Goal: Task Accomplishment & Management: Use online tool/utility

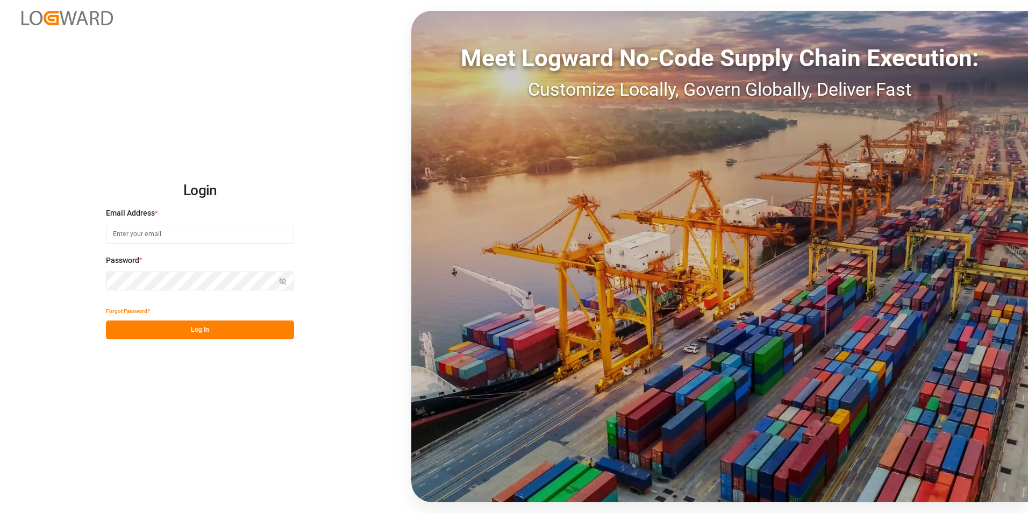
type input "[PERSON_NAME][EMAIL_ADDRESS][PERSON_NAME][DOMAIN_NAME]"
click at [166, 334] on button "Log In" at bounding box center [200, 329] width 188 height 19
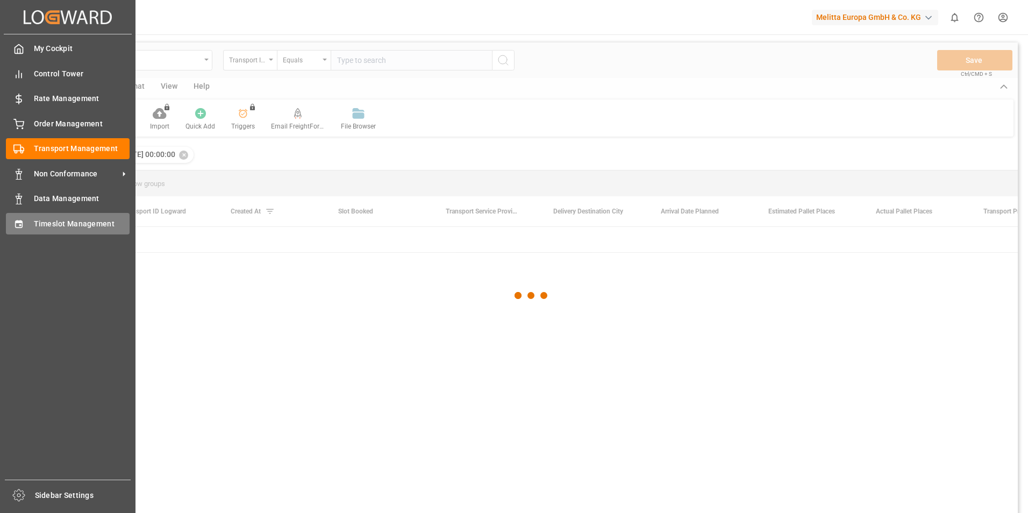
click at [27, 224] on div "Timeslot Management Timeslot Management" at bounding box center [68, 223] width 124 height 21
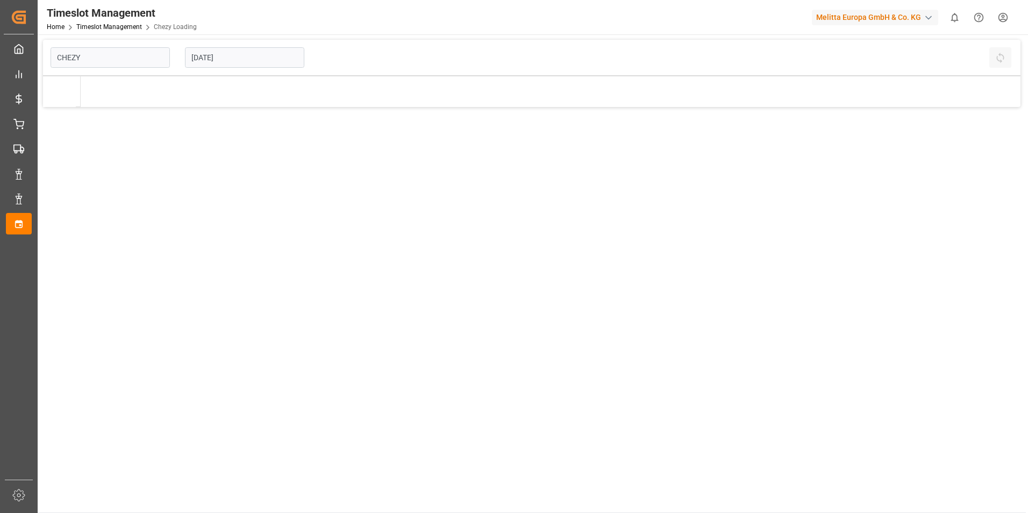
type input "Chezy Loading"
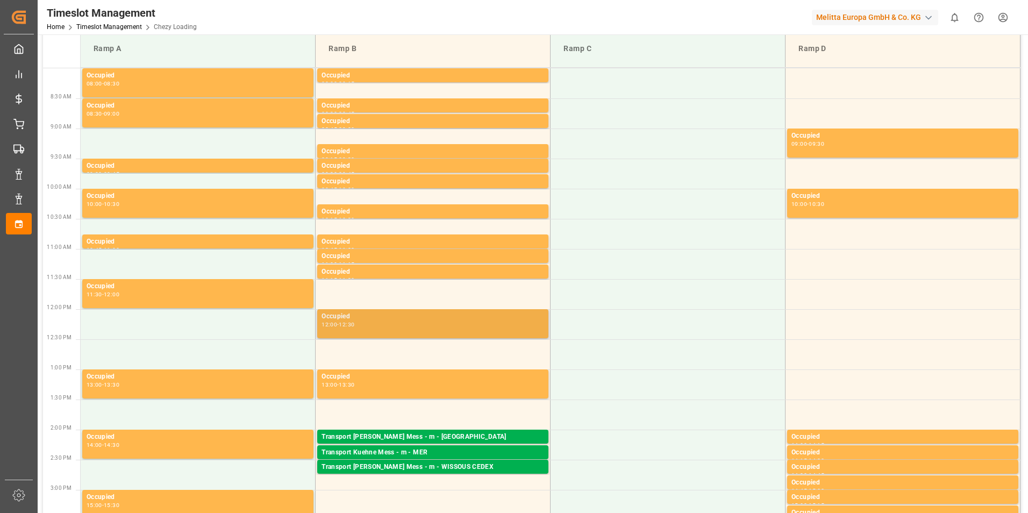
scroll to position [161, 0]
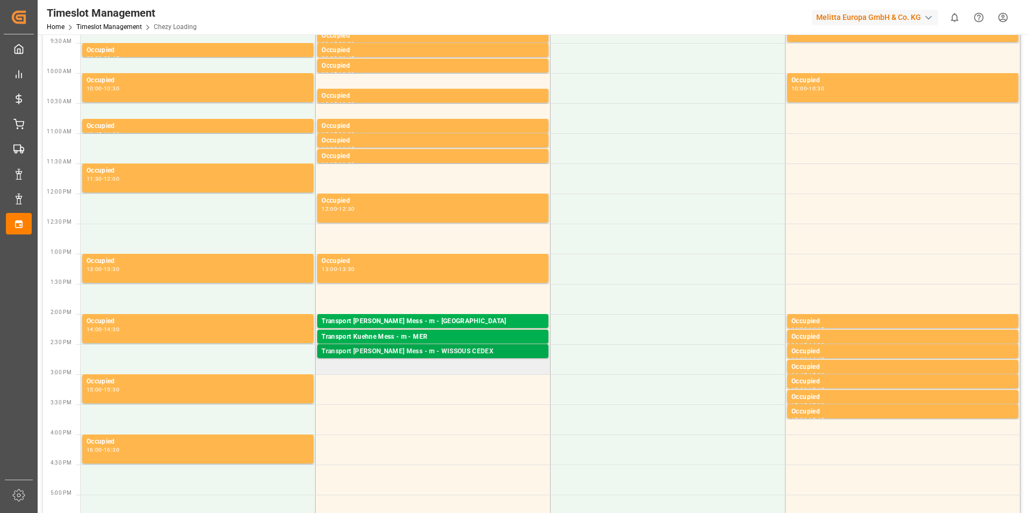
click at [438, 349] on div "Transport [PERSON_NAME] Mess - m - WISSOUS CEDEX" at bounding box center [432, 351] width 223 height 11
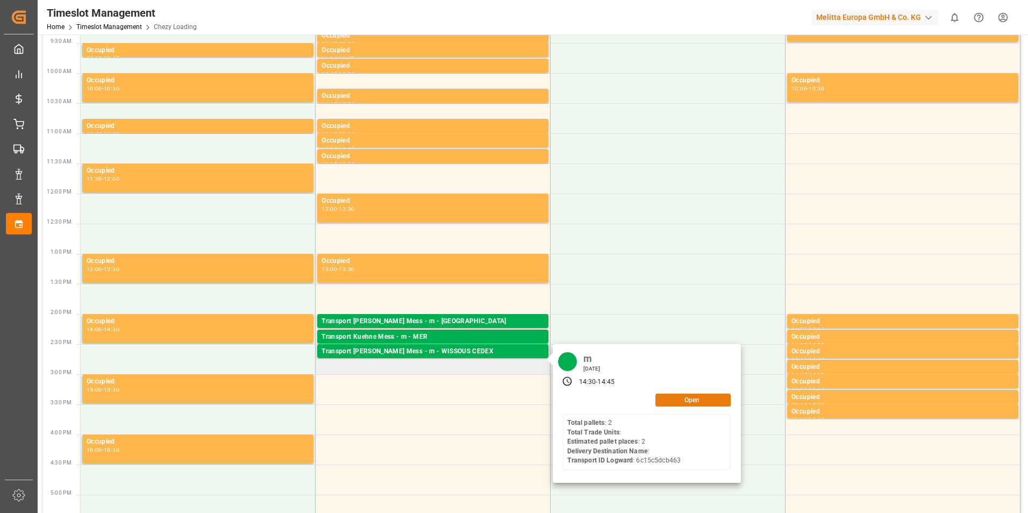
click at [671, 397] on button "Open" at bounding box center [692, 399] width 75 height 13
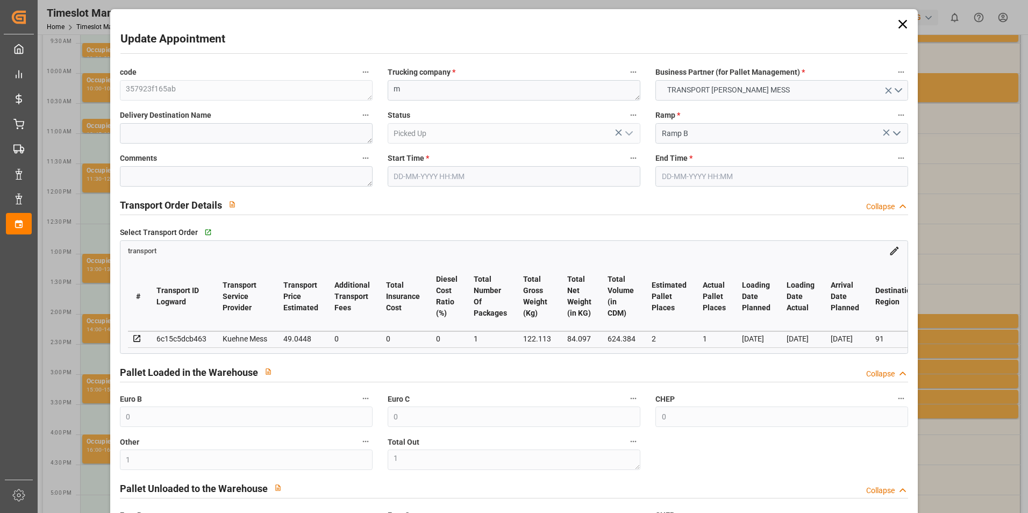
type input "0"
type input "1"
type input "0"
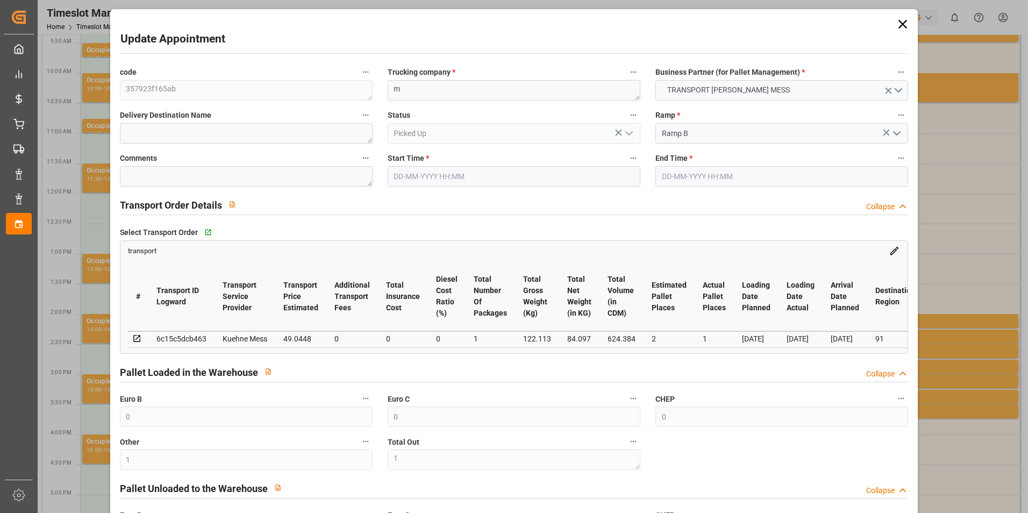
type input "0"
type input "2"
type input "1"
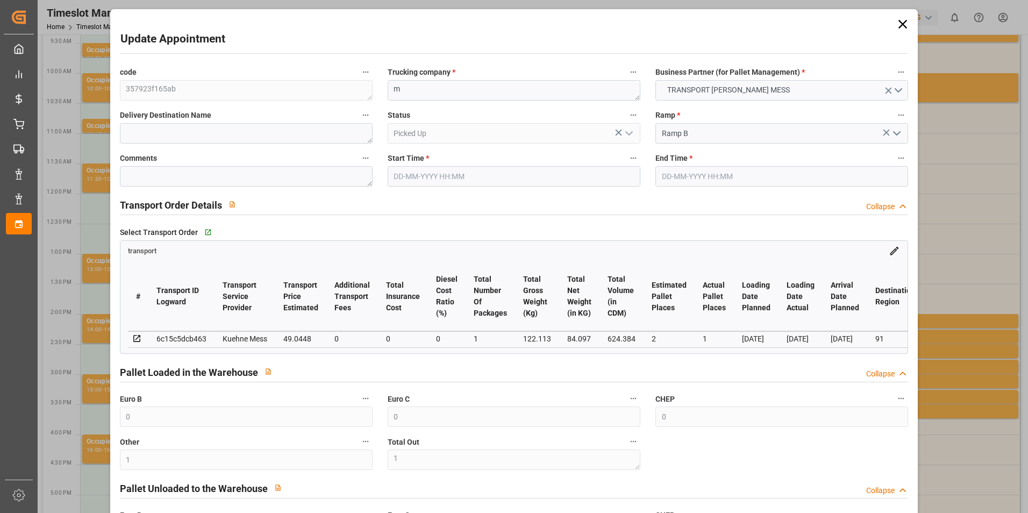
type input "49.0448"
type input "0"
type input "49.0448"
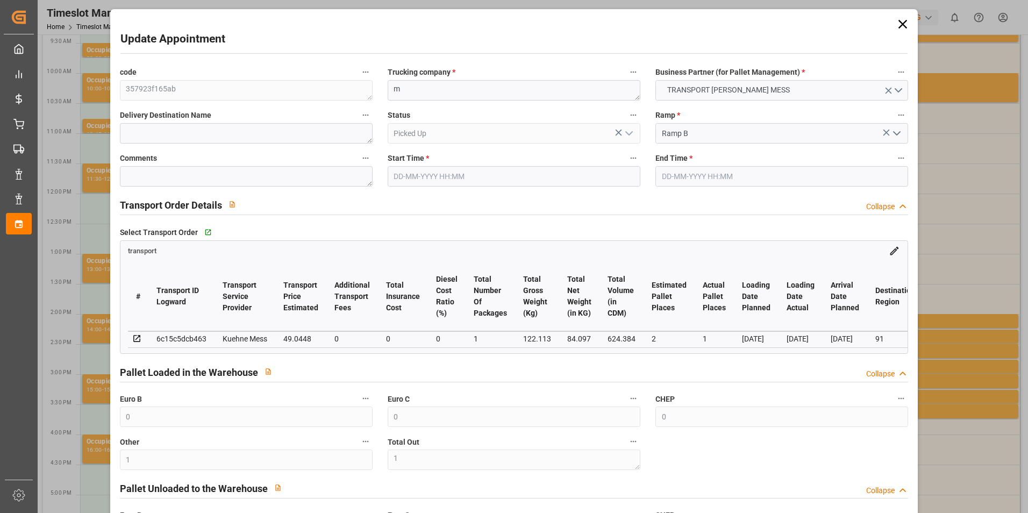
type input "0"
type input "1"
type input "84.097"
type input "151"
type input "624.384"
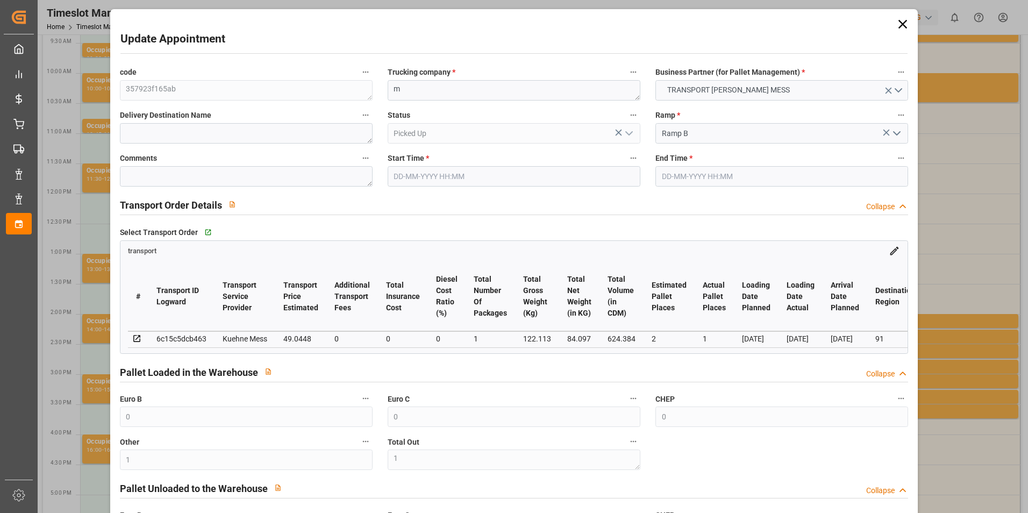
type input "91"
type input "2"
type input "0"
type input "2"
type input "101"
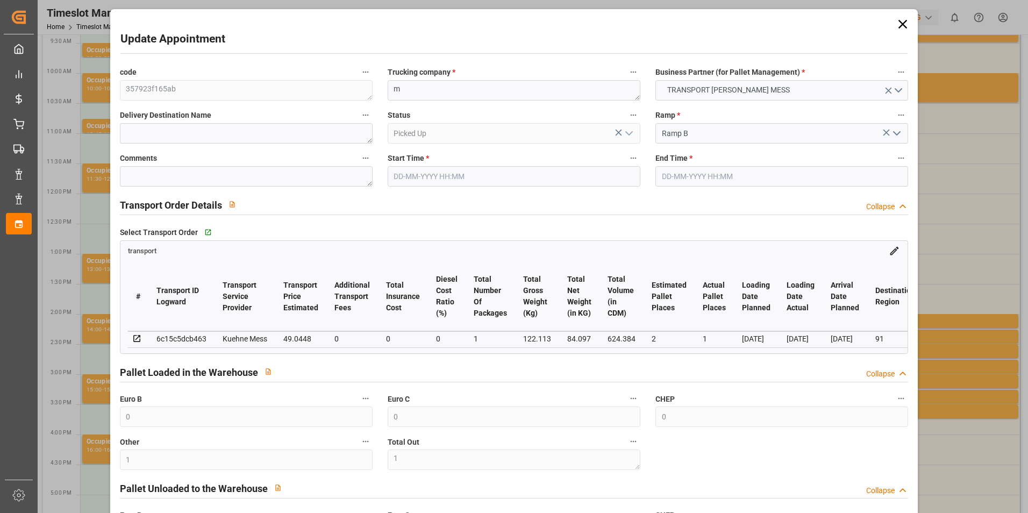
type input "122.113"
type input "0"
type input "4710.8598"
type input "0"
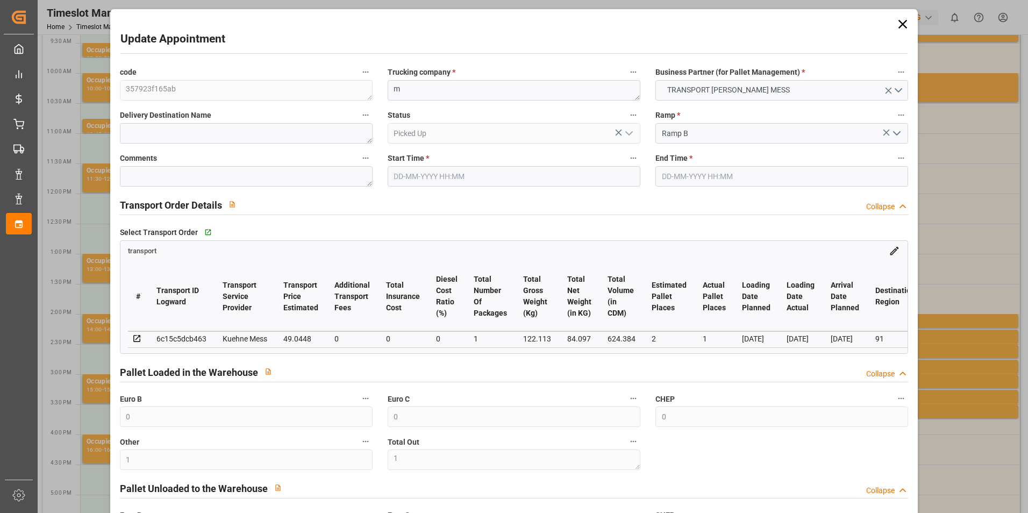
type input "21"
type input "35"
type input "[DATE] 14:30"
type input "[DATE] 14:45"
type input "[DATE] 11:30"
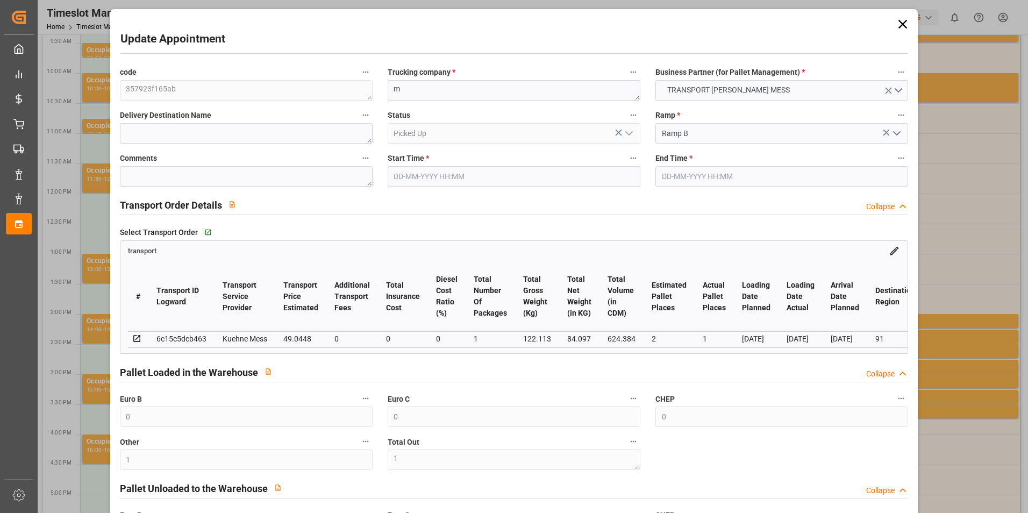
type input "[DATE] 11:30"
type input "[DATE]"
click at [899, 21] on icon at bounding box center [902, 24] width 15 height 15
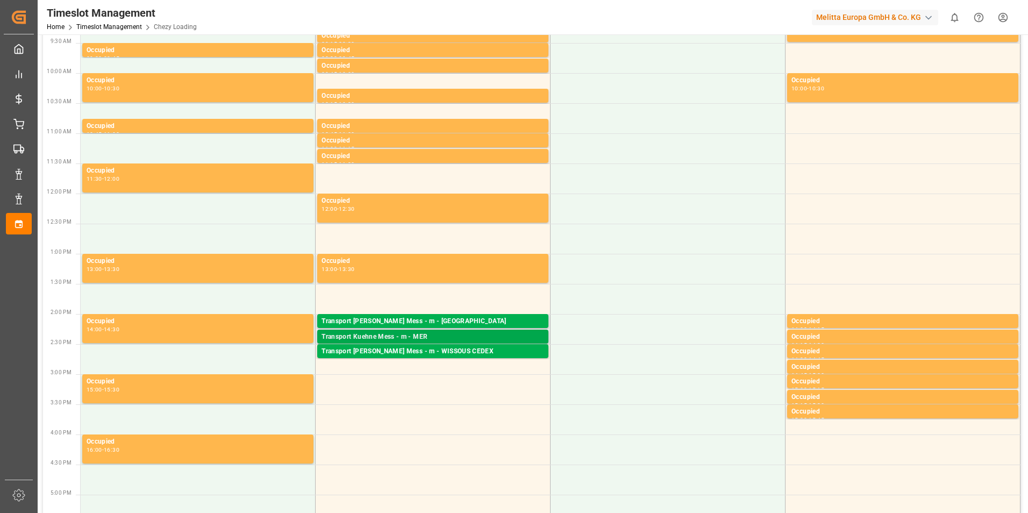
click at [424, 334] on div "Transport Kuehne Mess - m - MER" at bounding box center [432, 337] width 223 height 11
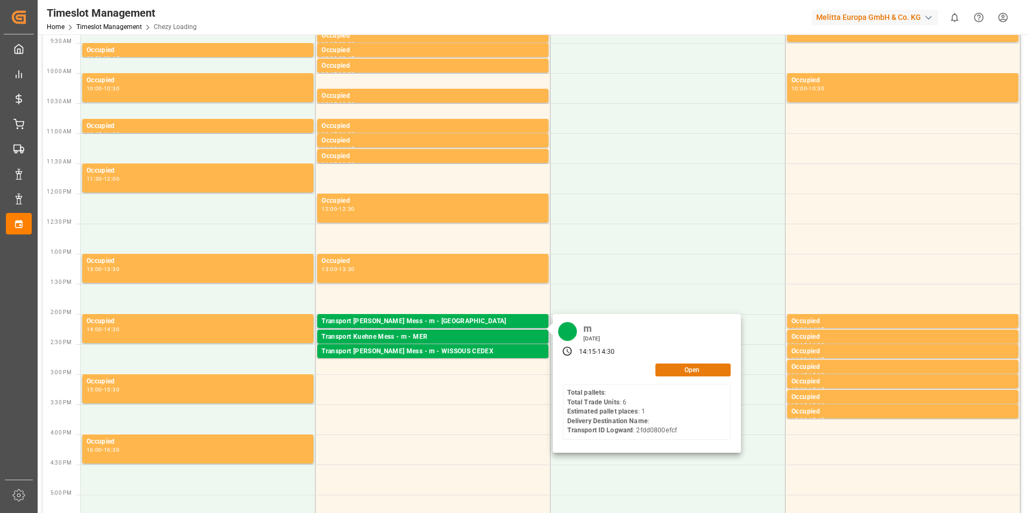
click at [668, 369] on button "Open" at bounding box center [692, 369] width 75 height 13
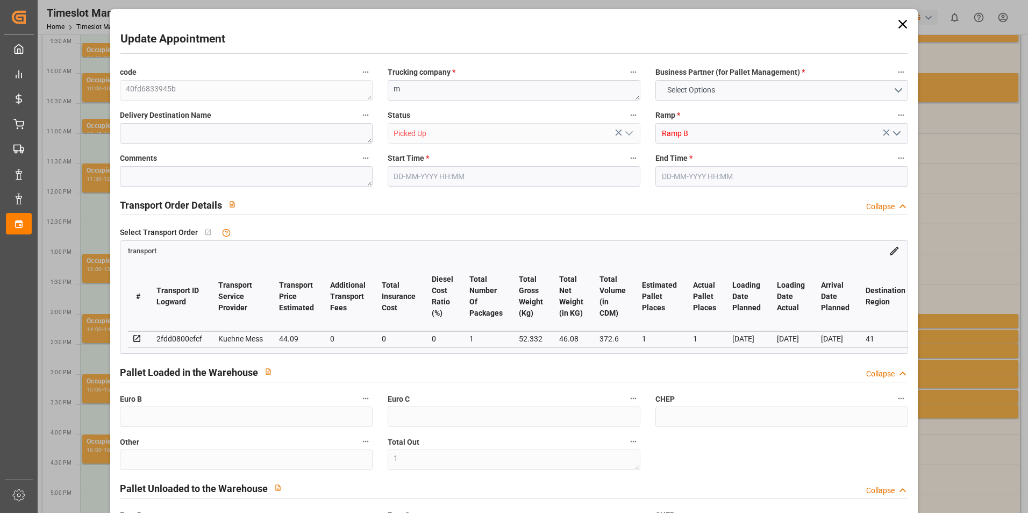
type input "0"
type input "1"
type input "0"
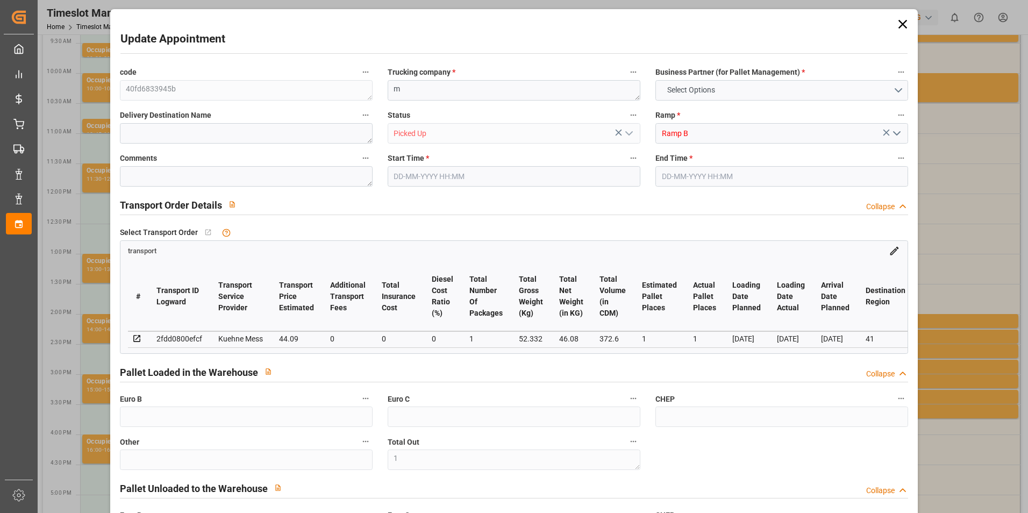
type input "0"
type input "1"
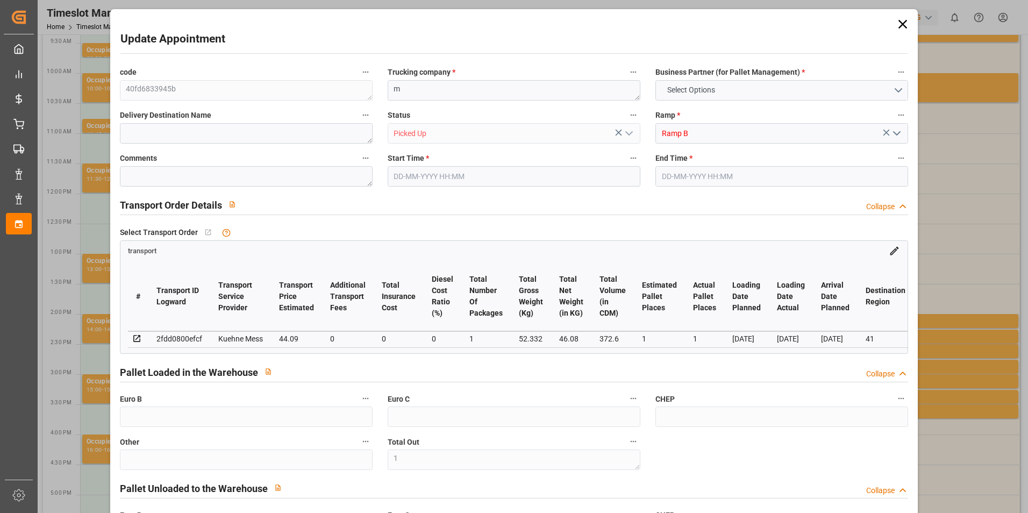
type input "44.09"
type input "0"
type input "44.09"
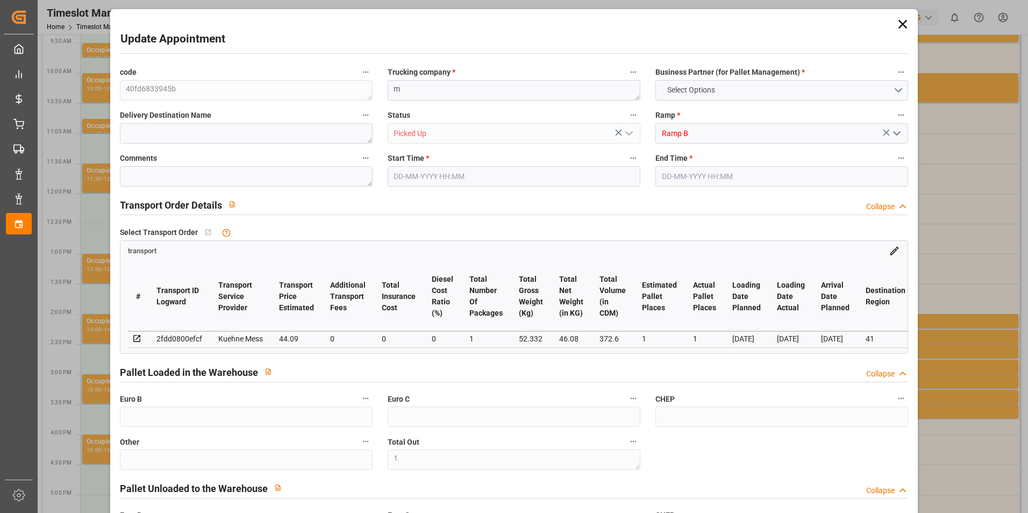
type input "0"
type input "1"
type input "46.08"
type input "75.332"
type input "372.6"
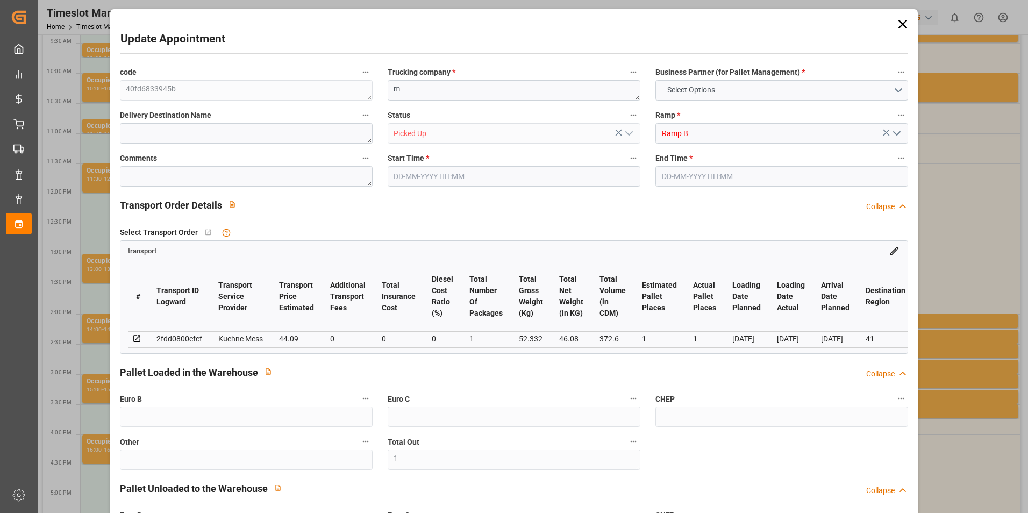
type input "41"
type input "0"
type input "6"
type input "1"
type input "101"
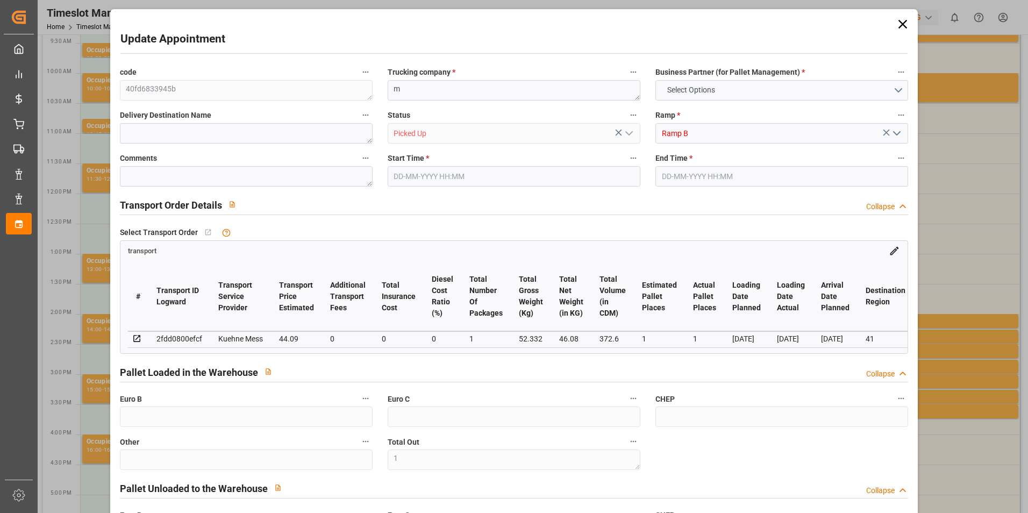
type input "52.332"
type input "0"
type input "4710.8598"
type input "0"
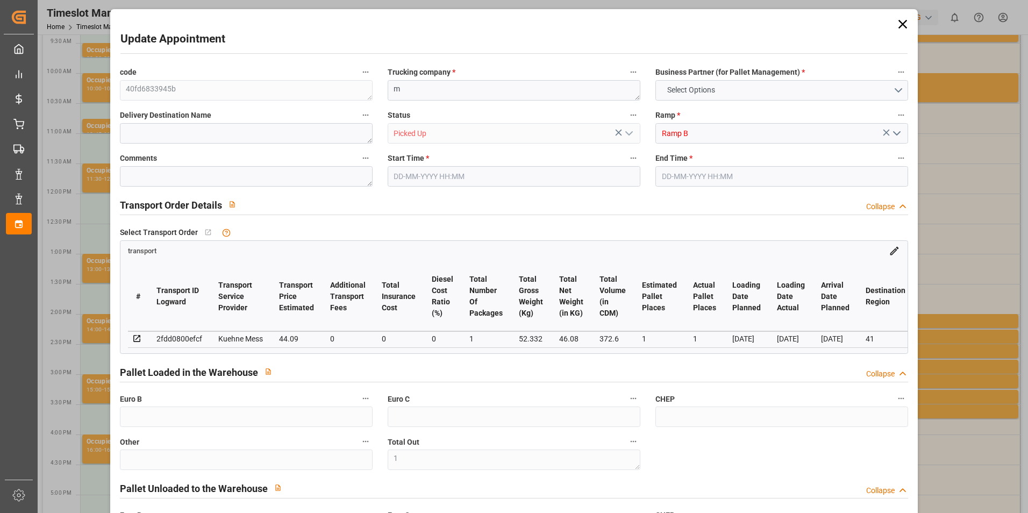
type input "21"
type input "35"
type input "[DATE] 14:15"
type input "[DATE] 14:30"
type input "[DATE] 11:30"
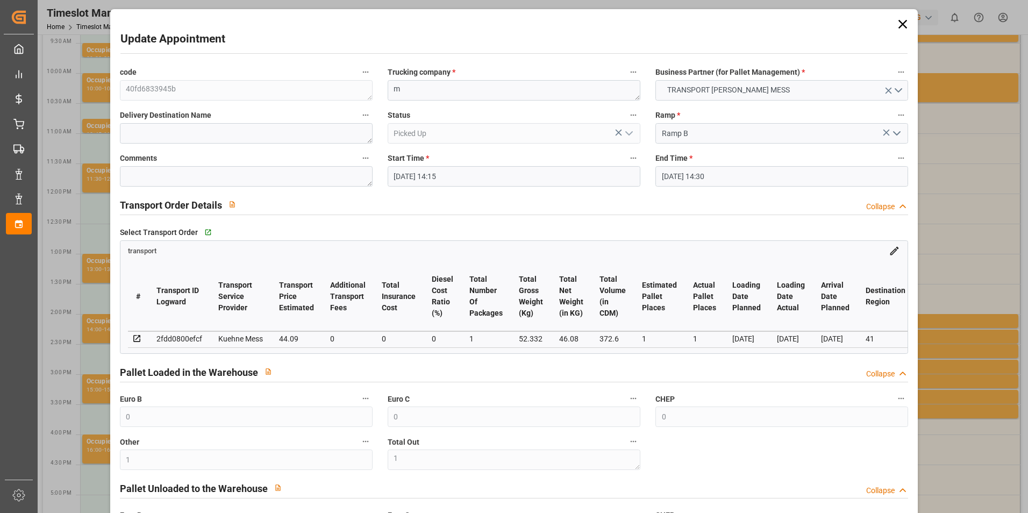
type input "[DATE] 11:29"
type input "[DATE]"
drag, startPoint x: 900, startPoint y: 24, endPoint x: 752, endPoint y: 16, distance: 148.6
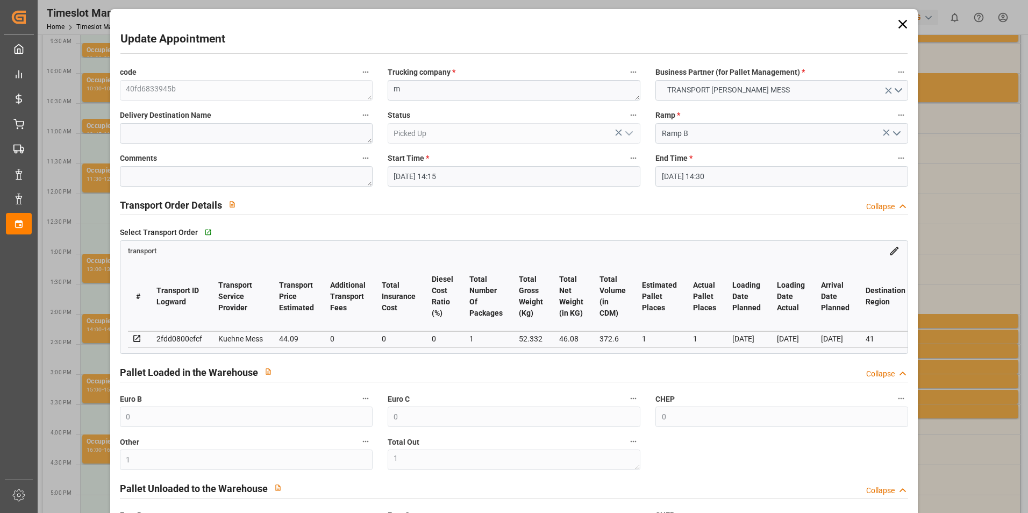
click at [899, 24] on icon at bounding box center [902, 24] width 15 height 15
